Goal: Navigation & Orientation: Find specific page/section

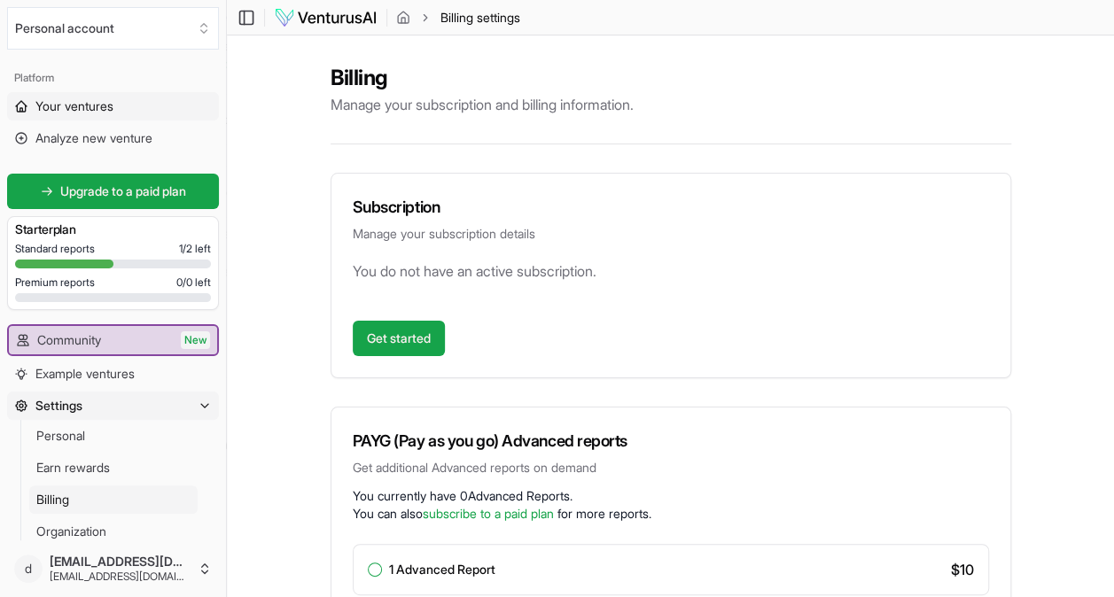
click at [67, 105] on span "Your ventures" at bounding box center [74, 106] width 78 height 18
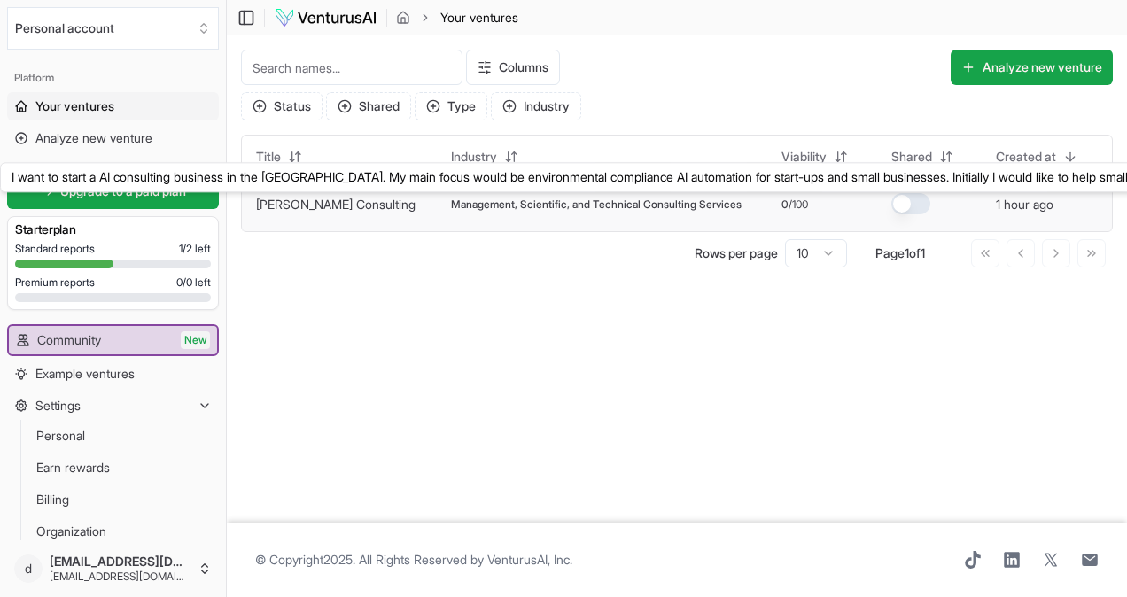
click at [319, 199] on link "[PERSON_NAME] Consulting" at bounding box center [336, 204] width 160 height 15
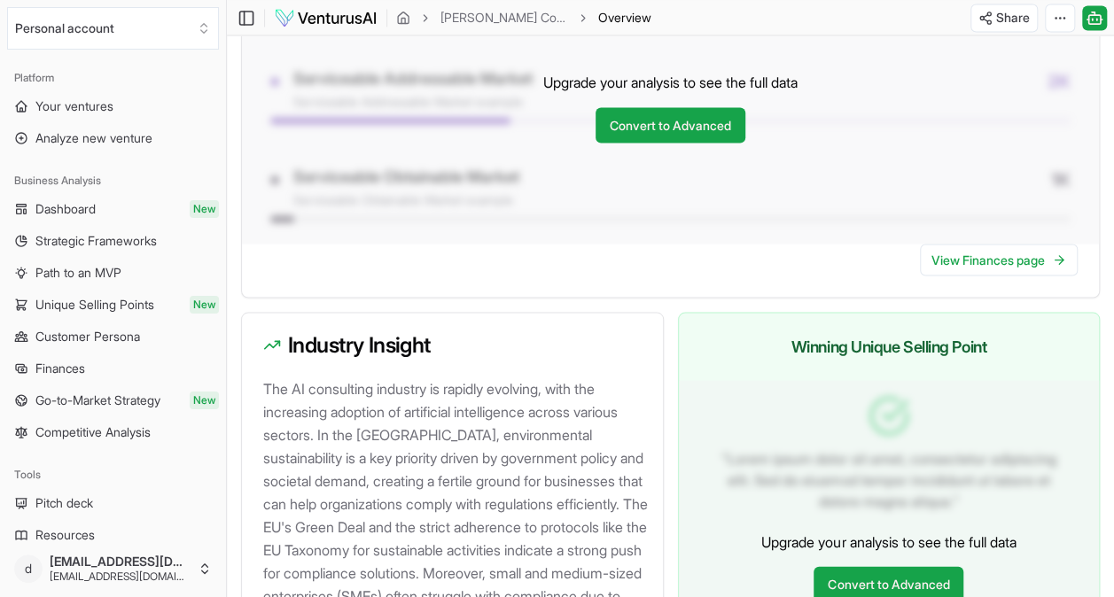
scroll to position [1595, 0]
